Goal: Information Seeking & Learning: Learn about a topic

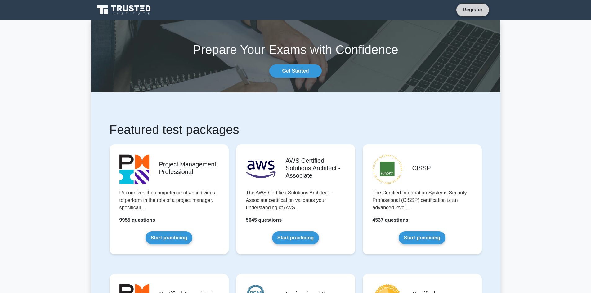
click at [474, 12] on link "Register" at bounding box center [472, 10] width 27 height 8
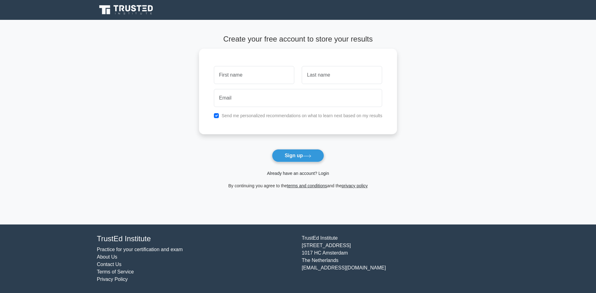
click at [318, 174] on link "Already have an account? Login" at bounding box center [298, 173] width 62 height 5
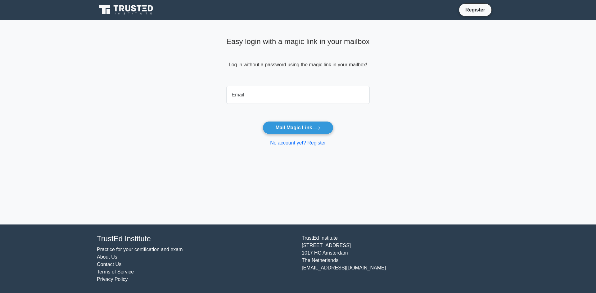
click at [257, 102] on input "email" at bounding box center [297, 95] width 143 height 18
type input "rafaeltms@gmail.com"
click at [307, 129] on button "Mail Magic Link" at bounding box center [298, 127] width 70 height 13
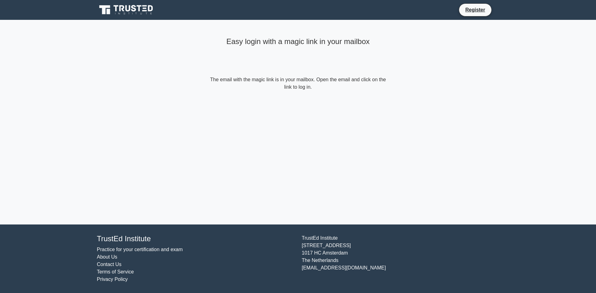
click at [287, 88] on form "The email with the magic link is in your mailbox. Open the email and click on t…" at bounding box center [298, 83] width 179 height 15
drag, startPoint x: 335, startPoint y: 126, endPoint x: 334, endPoint y: 132, distance: 5.6
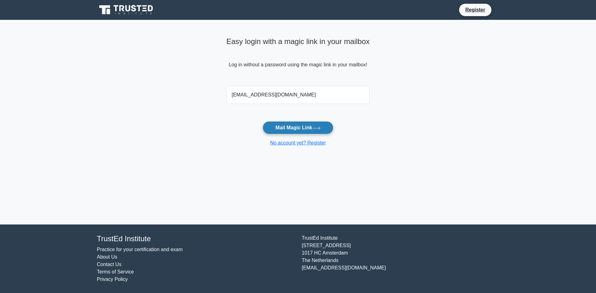
click at [290, 126] on button "Mail Magic Link" at bounding box center [298, 127] width 70 height 13
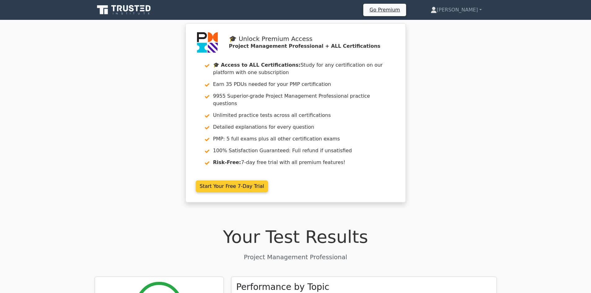
click at [219, 181] on link "Start Your Free 7-Day Trial" at bounding box center [232, 187] width 73 height 12
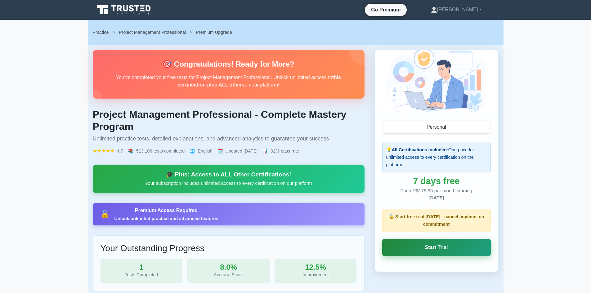
click at [443, 247] on link "Start Trial" at bounding box center [436, 247] width 109 height 17
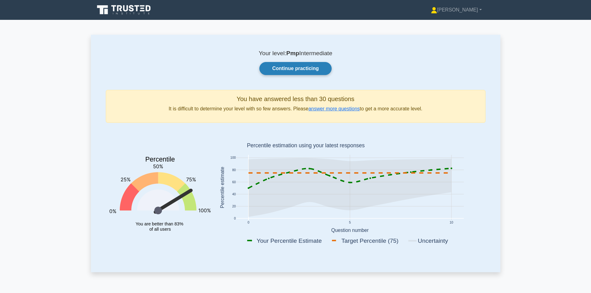
click at [296, 69] on link "Continue practicing" at bounding box center [296, 68] width 72 height 13
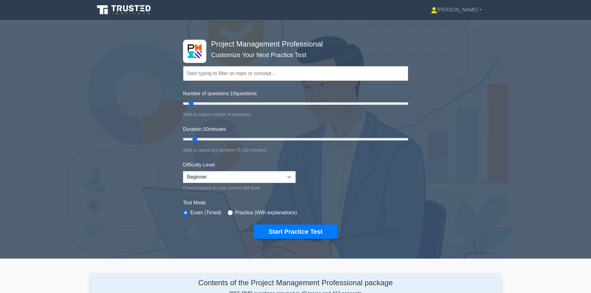
click at [211, 75] on input "text" at bounding box center [295, 73] width 225 height 15
drag, startPoint x: 191, startPoint y: 102, endPoint x: 383, endPoint y: 120, distance: 193.1
type input "180"
click at [383, 107] on input "Number of questions: 180 questions" at bounding box center [295, 103] width 225 height 7
drag, startPoint x: 196, startPoint y: 139, endPoint x: 419, endPoint y: 144, distance: 223.6
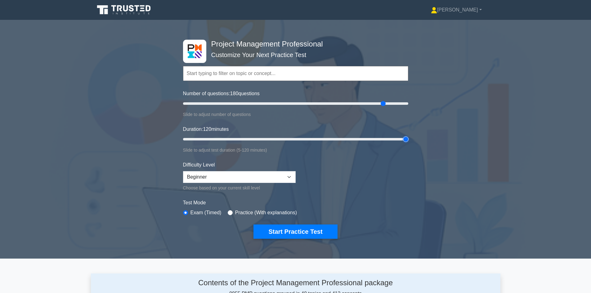
type input "120"
click at [409, 143] on input "Duration: 120 minutes" at bounding box center [295, 139] width 225 height 7
drag, startPoint x: 384, startPoint y: 104, endPoint x: 304, endPoint y: 105, distance: 80.1
type input "110"
click at [304, 105] on input "Number of questions: 110 questions" at bounding box center [295, 103] width 225 height 7
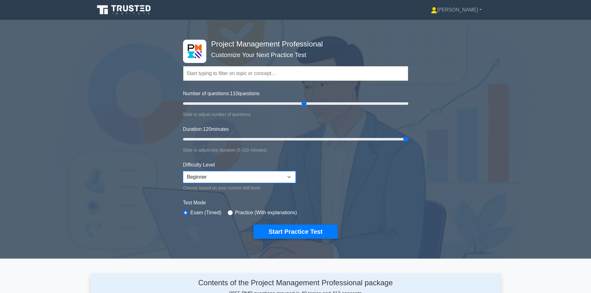
drag, startPoint x: 275, startPoint y: 174, endPoint x: 269, endPoint y: 177, distance: 6.5
click at [276, 174] on select "Beginner Intermediate Expert" at bounding box center [239, 177] width 113 height 12
select select "expert"
click at [183, 171] on select "Beginner Intermediate Expert" at bounding box center [239, 177] width 113 height 12
drag, startPoint x: 407, startPoint y: 139, endPoint x: 217, endPoint y: 137, distance: 190.0
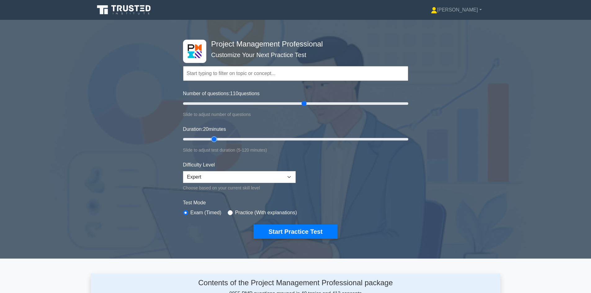
type input "20"
click at [217, 137] on input "Duration: 20 minutes" at bounding box center [295, 139] width 225 height 7
drag, startPoint x: 304, startPoint y: 105, endPoint x: 208, endPoint y: 105, distance: 96.5
click at [208, 105] on input "Number of questions: 25 questions" at bounding box center [295, 103] width 225 height 7
drag, startPoint x: 206, startPoint y: 103, endPoint x: 200, endPoint y: 103, distance: 6.2
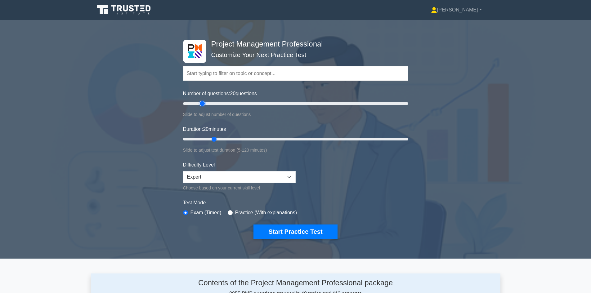
type input "20"
click at [200, 103] on input "Number of questions: 20 questions" at bounding box center [295, 103] width 225 height 7
click at [302, 232] on button "Start Practice Test" at bounding box center [296, 232] width 84 height 14
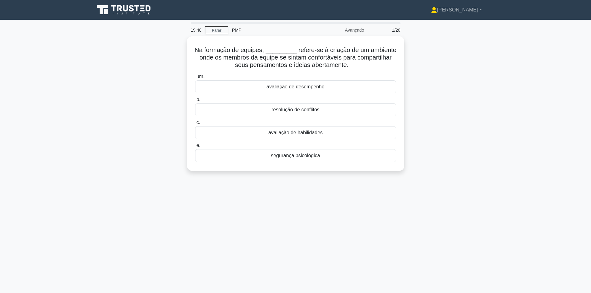
click at [454, 126] on div "Na formação de equipes, _________ refere-se à criação de um ambiente onde os me…" at bounding box center [296, 107] width 410 height 142
click at [294, 156] on font "segurança psicológica" at bounding box center [295, 153] width 49 height 5
click at [195, 146] on input "e. segurança psicológica" at bounding box center [195, 144] width 0 height 4
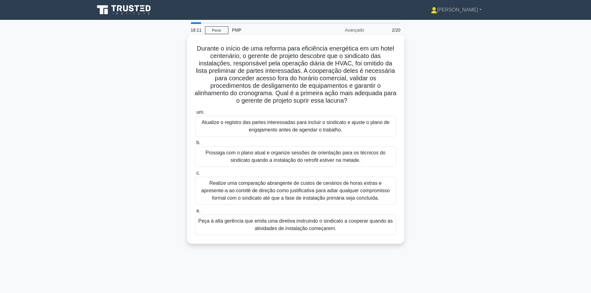
click at [291, 126] on font "Atualize o registro das partes interessadas para incluir o sindicato e ajuste o…" at bounding box center [296, 126] width 188 height 13
click at [195, 115] on input "um. Atualize o registro das partes interessadas para incluir o sindicato e ajus…" at bounding box center [195, 113] width 0 height 4
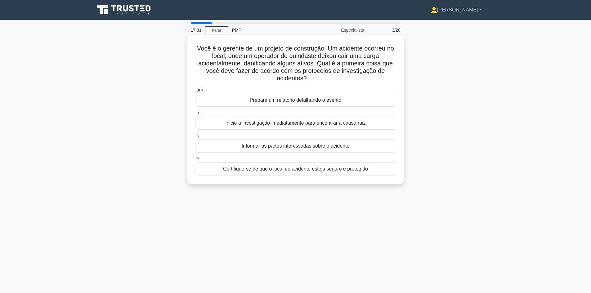
click at [296, 171] on font "Certifique-se de que o local do acidente esteja seguro e protegido" at bounding box center [295, 168] width 145 height 5
click at [195, 161] on input "e. Certifique-se de que o local do acidente esteja seguro e protegido" at bounding box center [195, 159] width 0 height 4
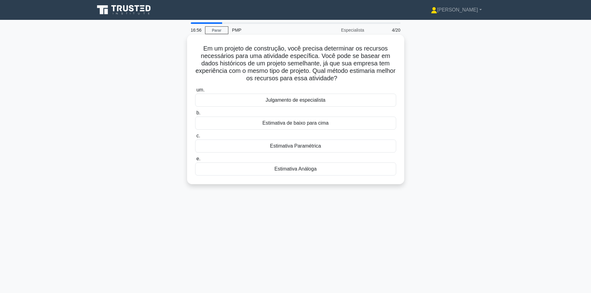
click at [294, 148] on font "Estimativa Paramétrica" at bounding box center [295, 145] width 51 height 5
click at [195, 138] on input "c. Estimativa Paramétrica" at bounding box center [195, 136] width 0 height 4
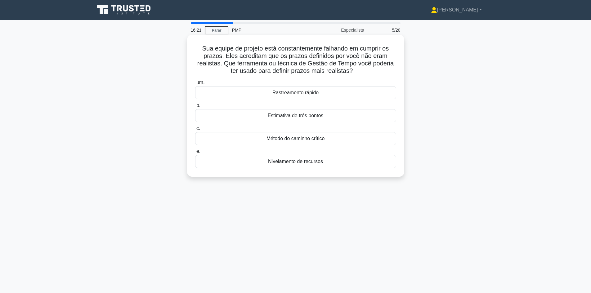
click at [292, 118] on font "Estimativa de três pontos" at bounding box center [296, 115] width 56 height 5
click at [195, 108] on input "b. Estimativa de três pontos" at bounding box center [195, 106] width 0 height 4
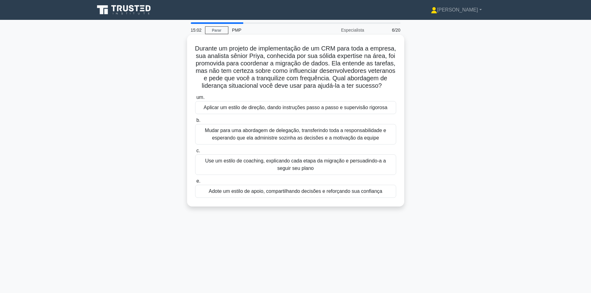
click at [223, 172] on font "Use um estilo de coaching, explicando cada etapa da migração e persuadindo-a a …" at bounding box center [296, 164] width 196 height 15
click at [195, 153] on input "c. Use um estilo de coaching, explicando cada etapa da migração e persuadindo-a…" at bounding box center [195, 151] width 0 height 4
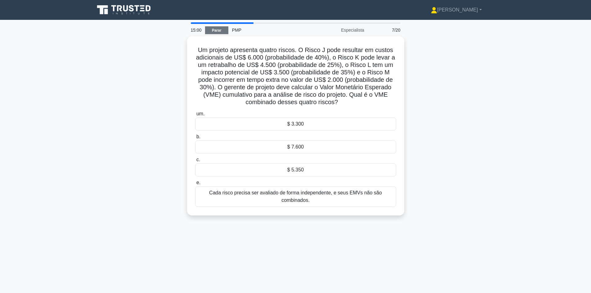
click at [220, 30] on font "Parar" at bounding box center [217, 30] width 10 height 4
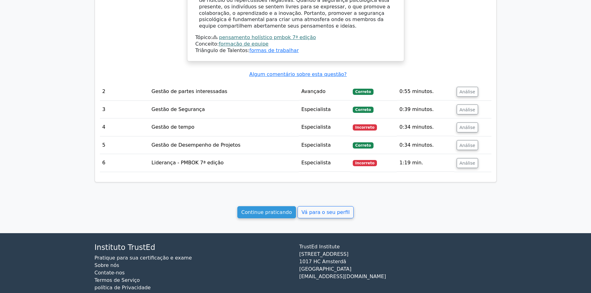
scroll to position [543, 0]
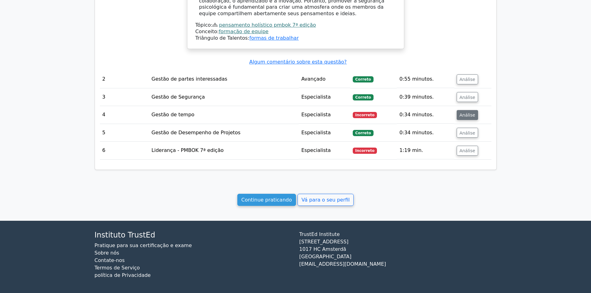
click at [462, 113] on font "Análise" at bounding box center [468, 115] width 16 height 5
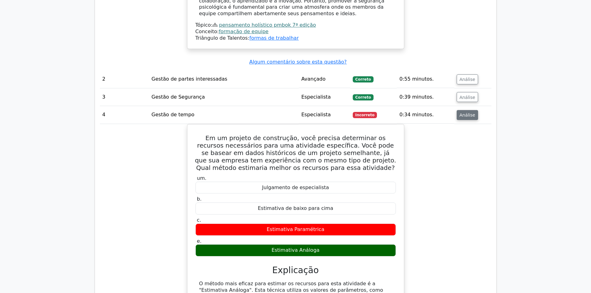
click at [471, 113] on font "Análise" at bounding box center [468, 115] width 16 height 5
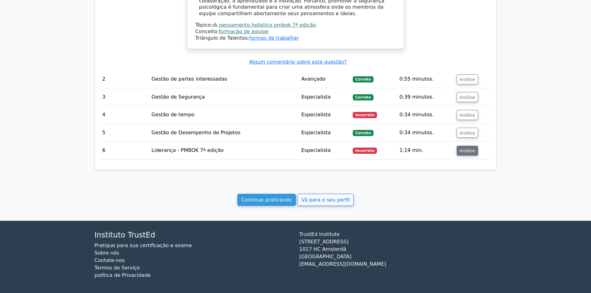
click at [463, 148] on font "Análise" at bounding box center [468, 150] width 16 height 5
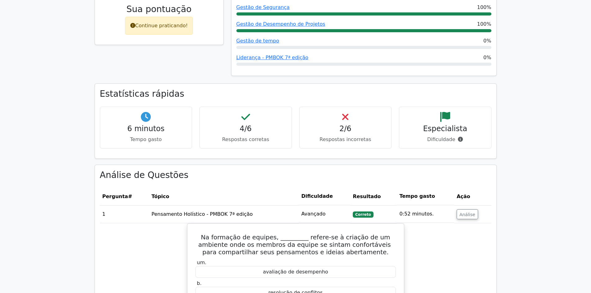
scroll to position [21, 0]
